Goal: Task Accomplishment & Management: Use online tool/utility

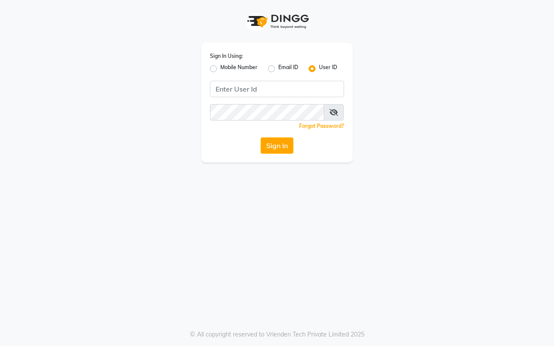
click at [220, 66] on label "Mobile Number" at bounding box center [238, 69] width 37 height 10
click at [220, 66] on input "Mobile Number" at bounding box center [223, 67] width 6 height 6
radio input "true"
radio input "false"
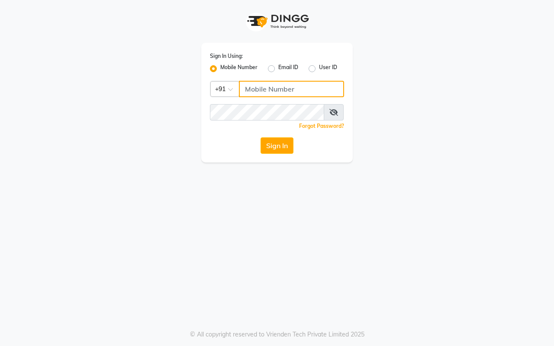
click at [256, 90] on input "Username" at bounding box center [291, 89] width 105 height 16
click at [261, 85] on input "Username" at bounding box center [291, 89] width 105 height 16
click at [248, 92] on input "Username" at bounding box center [291, 89] width 105 height 16
type input "9623982583"
click at [102, 310] on div "Sign In Using: Mobile Number Email ID User ID Country Code × [PHONE_NUMBER] Rem…" at bounding box center [277, 173] width 554 height 346
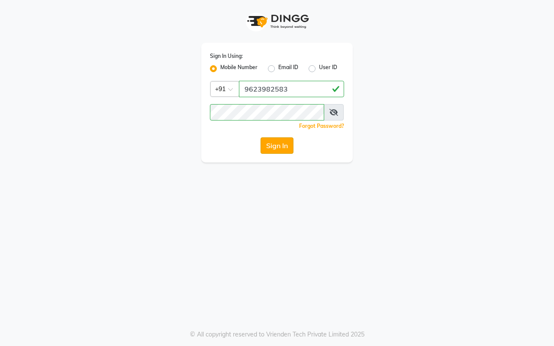
click at [272, 149] on button "Sign In" at bounding box center [276, 146] width 33 height 16
